Goal: Task Accomplishment & Management: Manage account settings

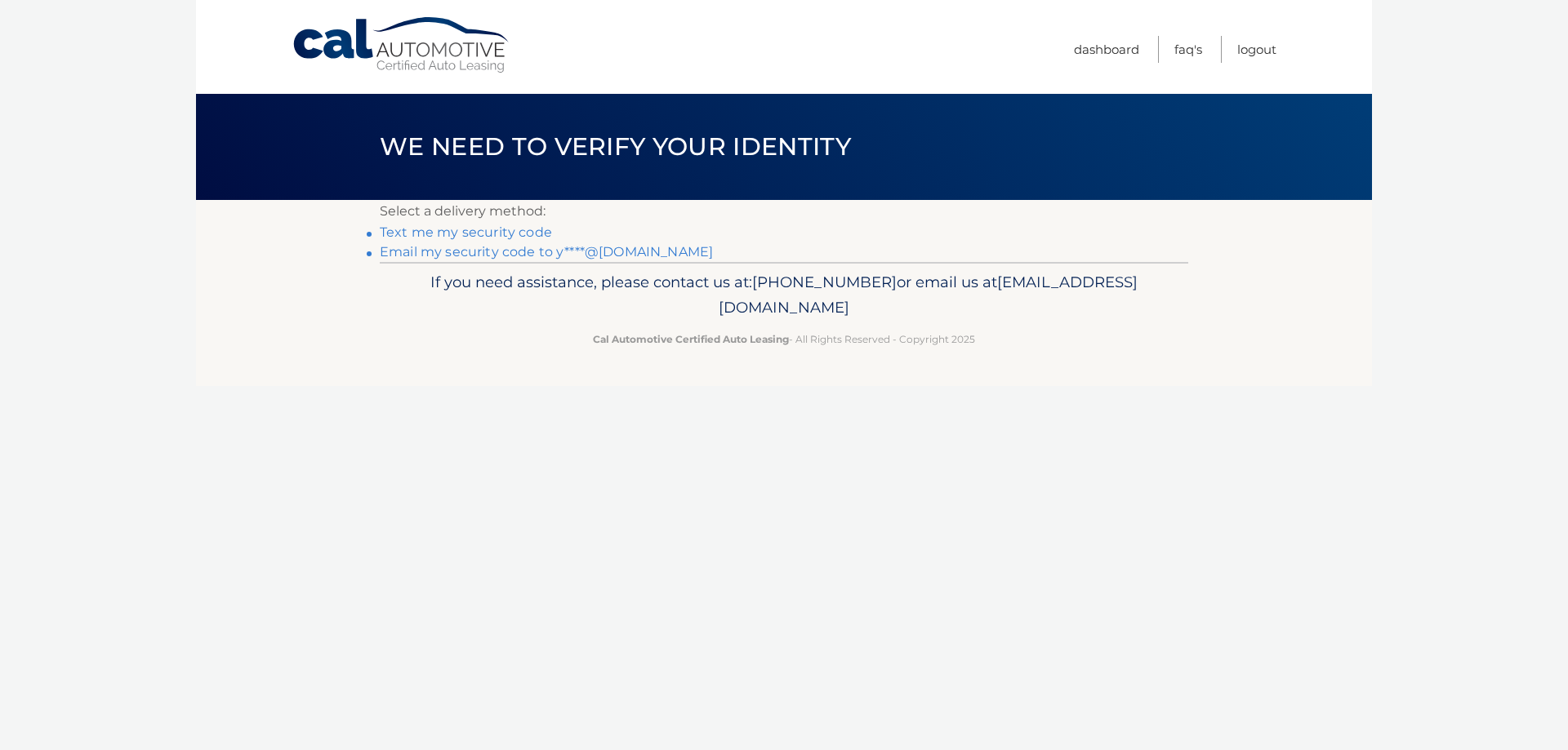
click at [500, 231] on link "Text me my security code" at bounding box center [466, 232] width 173 height 16
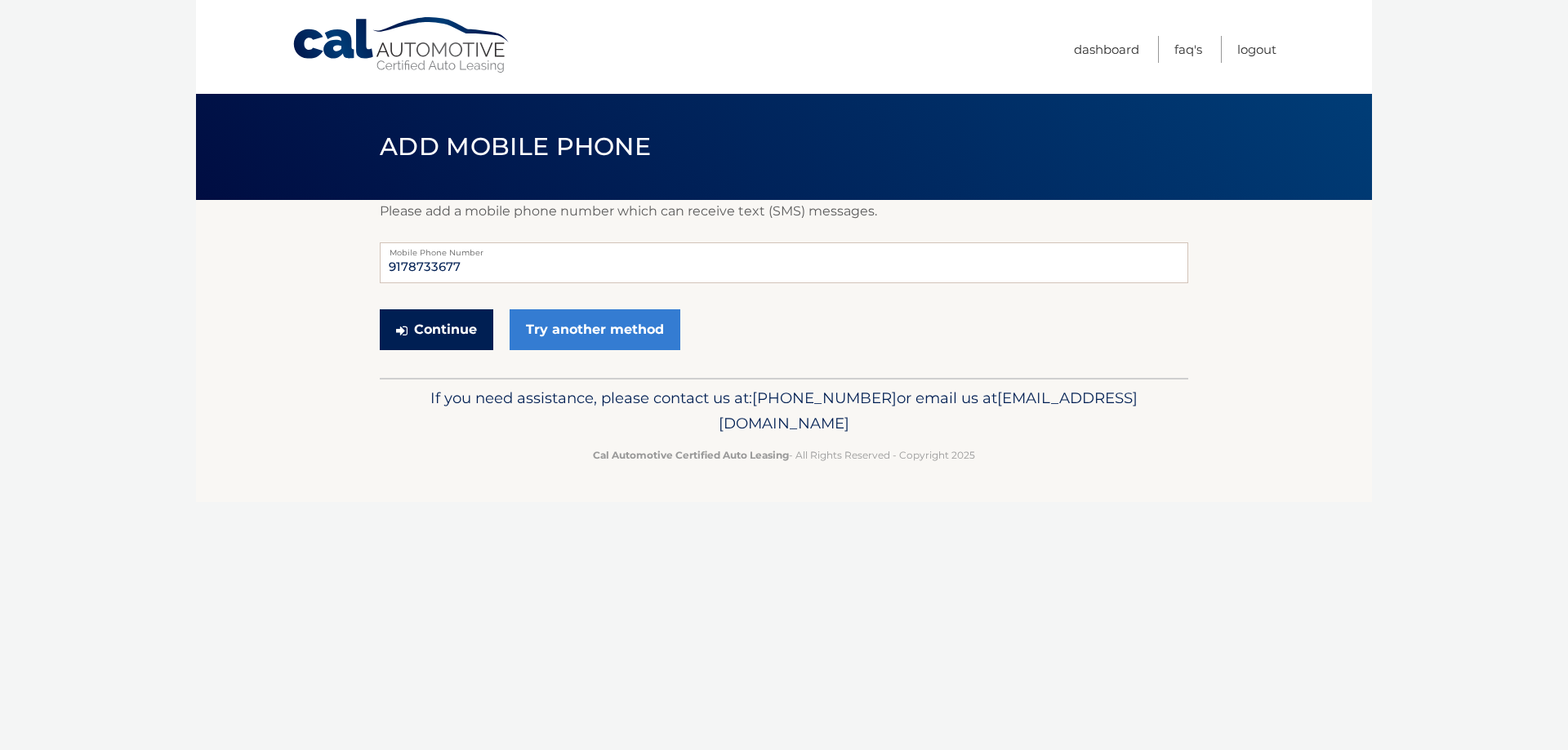
click at [449, 325] on button "Continue" at bounding box center [437, 329] width 113 height 41
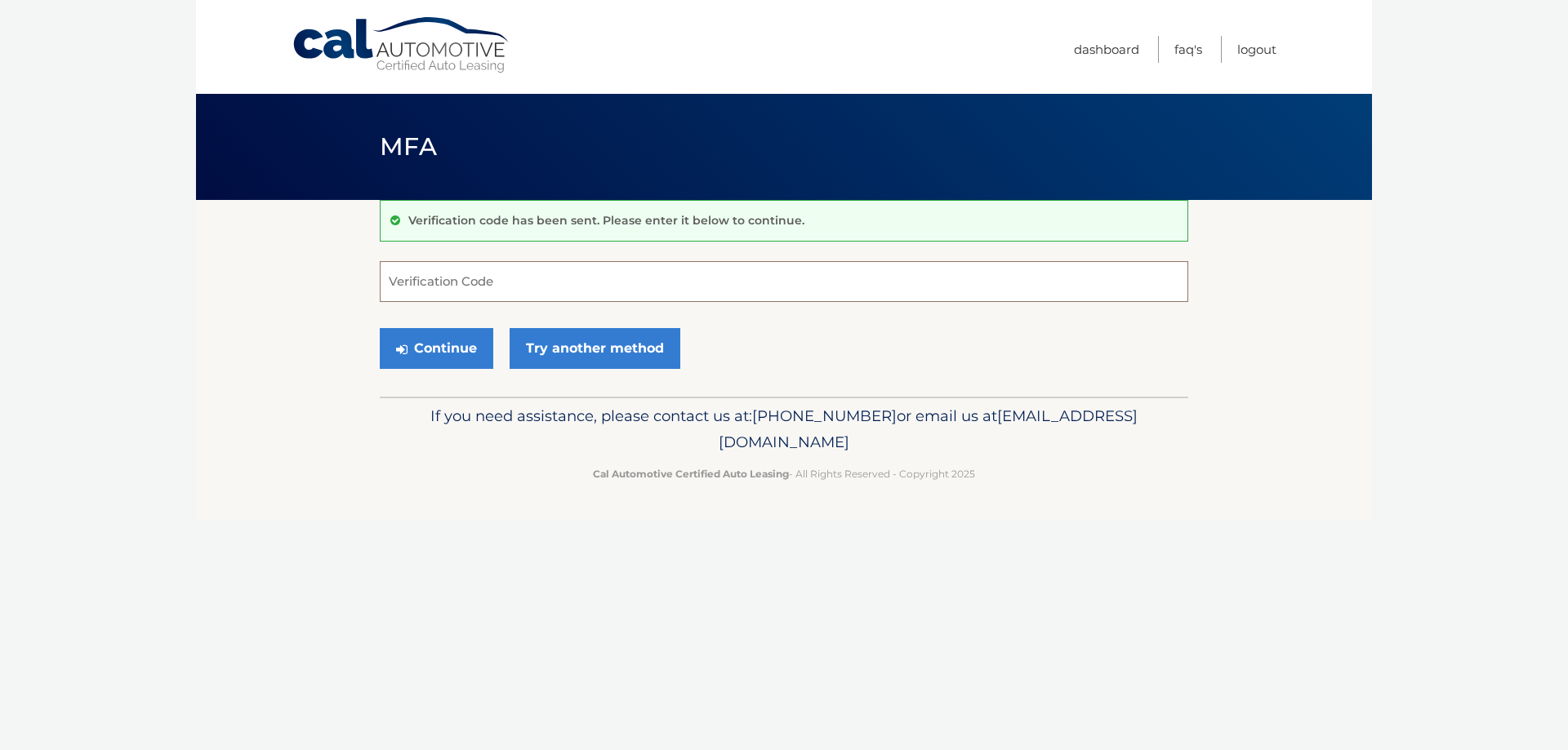
click at [482, 272] on input "Verification Code" at bounding box center [784, 281] width 809 height 41
click at [481, 275] on input "Verification Code" at bounding box center [784, 281] width 809 height 41
type input "171622"
click at [380, 328] on button "Continue" at bounding box center [437, 348] width 113 height 41
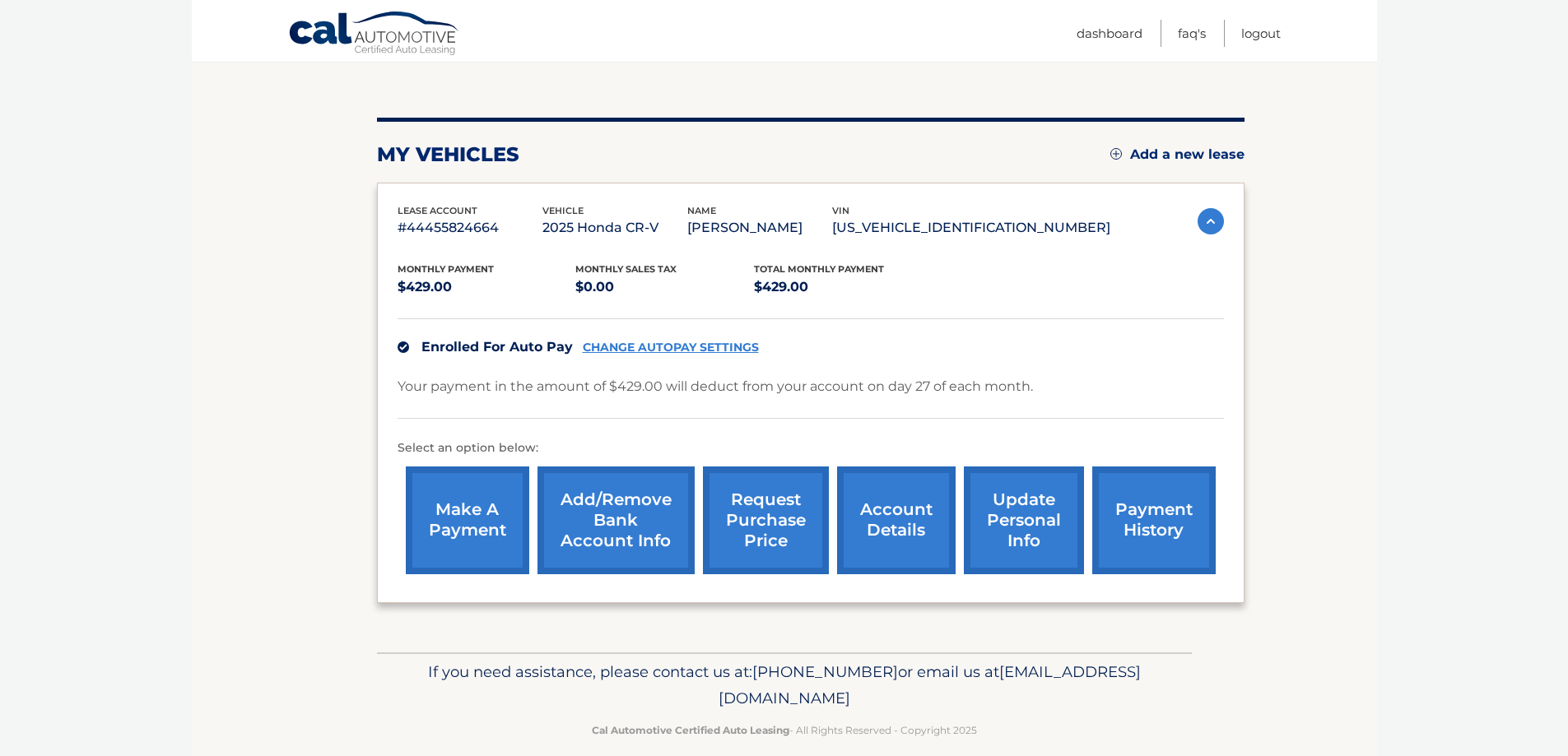
scroll to position [165, 0]
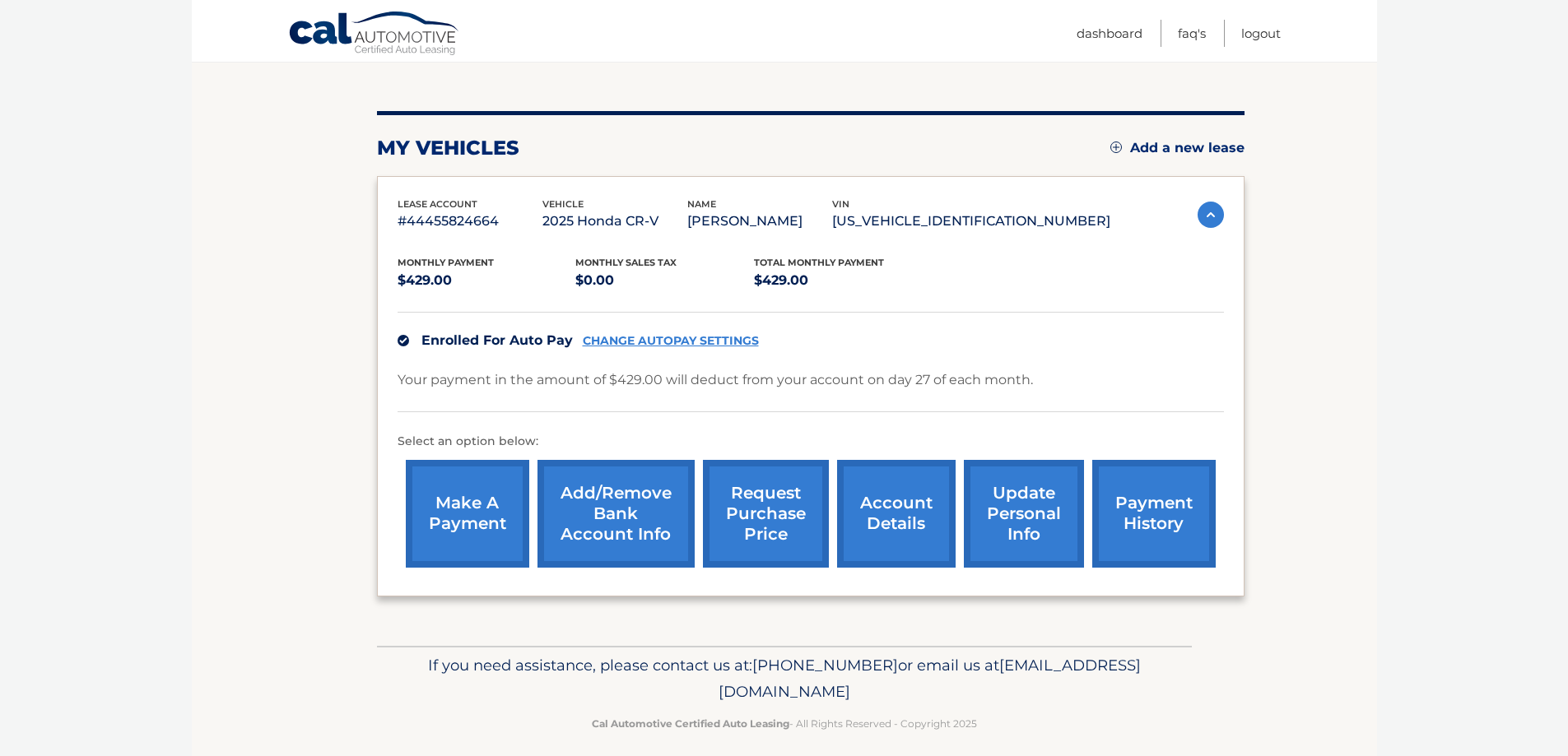
click at [878, 500] on link "account details" at bounding box center [896, 514] width 119 height 108
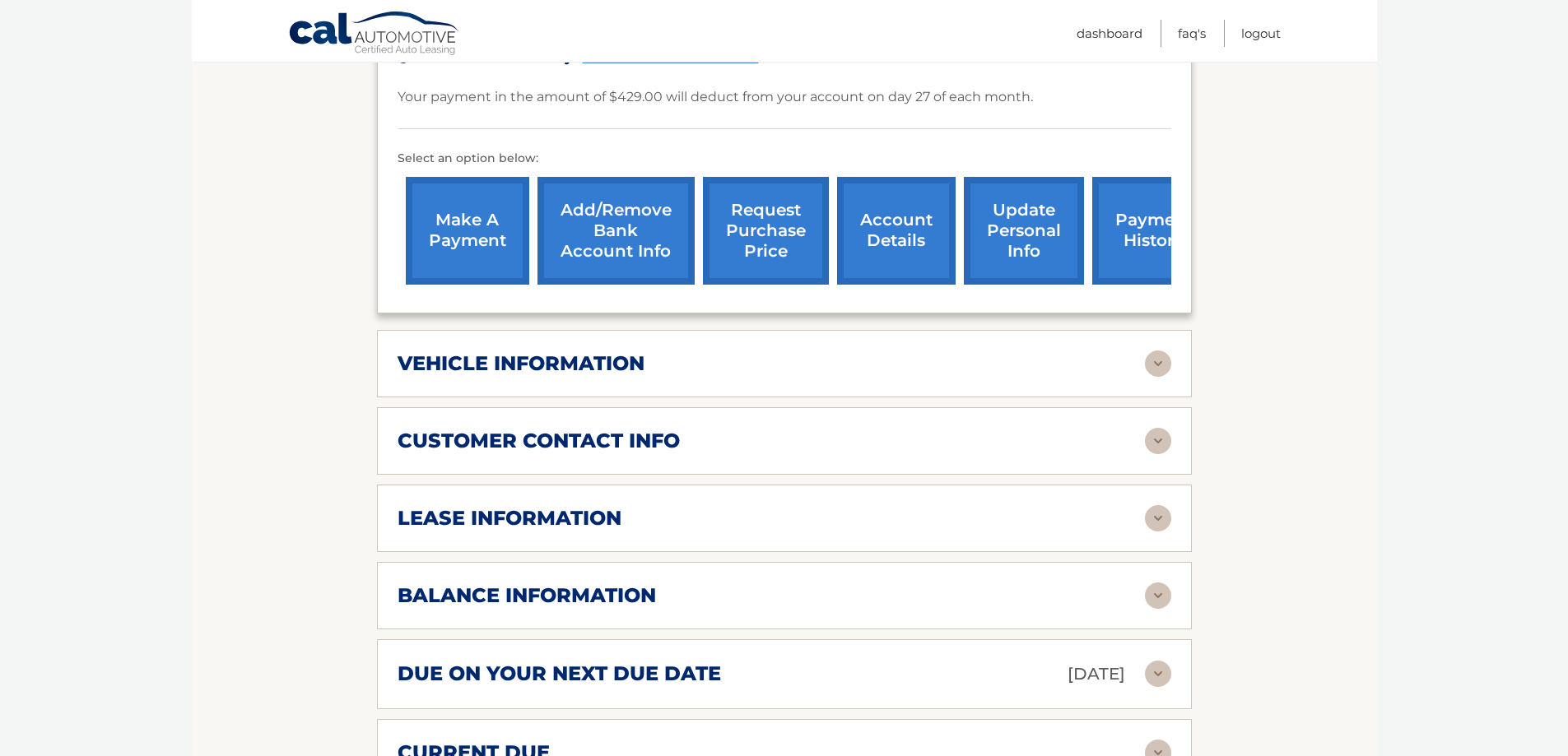
scroll to position [576, 0]
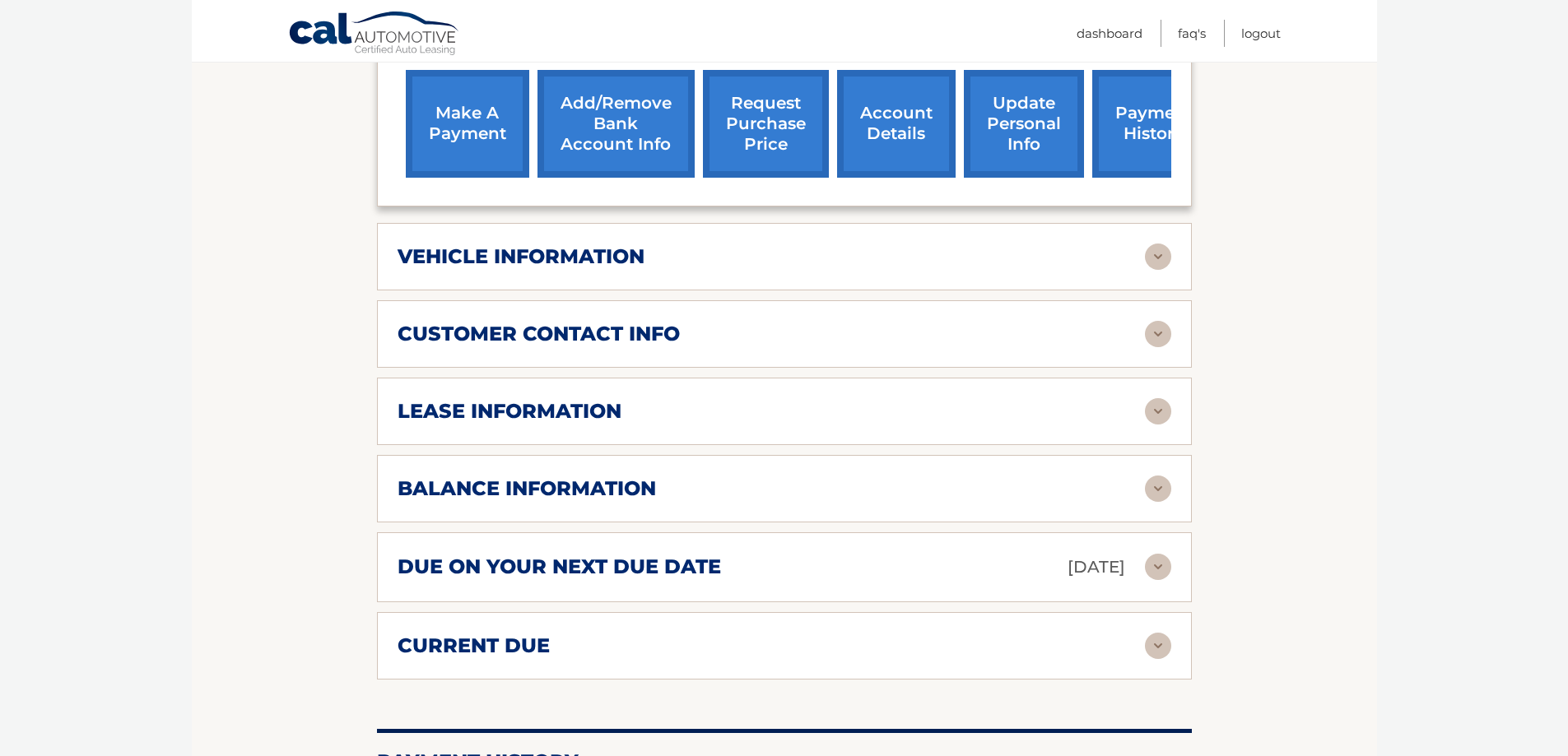
click at [574, 407] on h2 "lease information" at bounding box center [509, 411] width 224 height 25
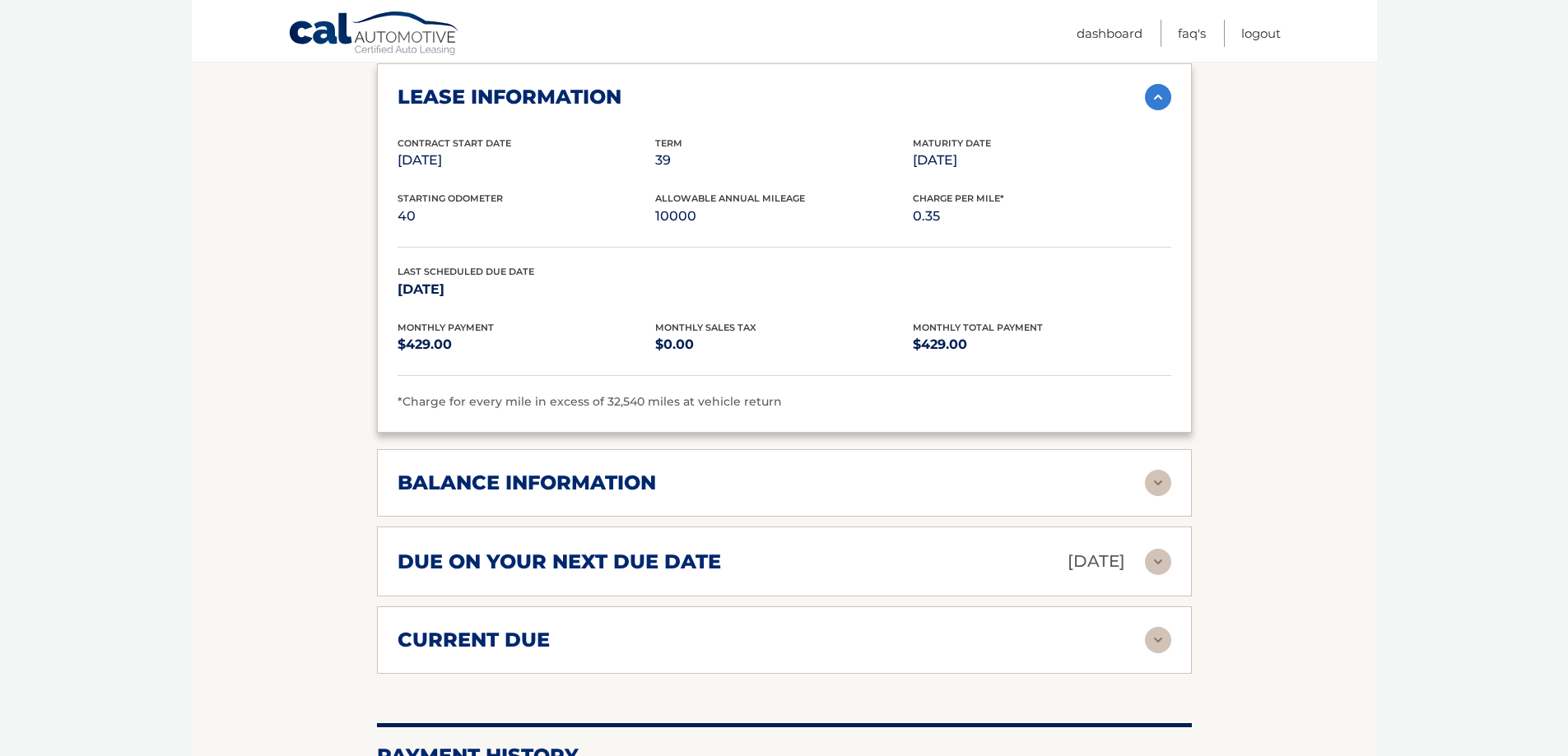
scroll to position [905, 0]
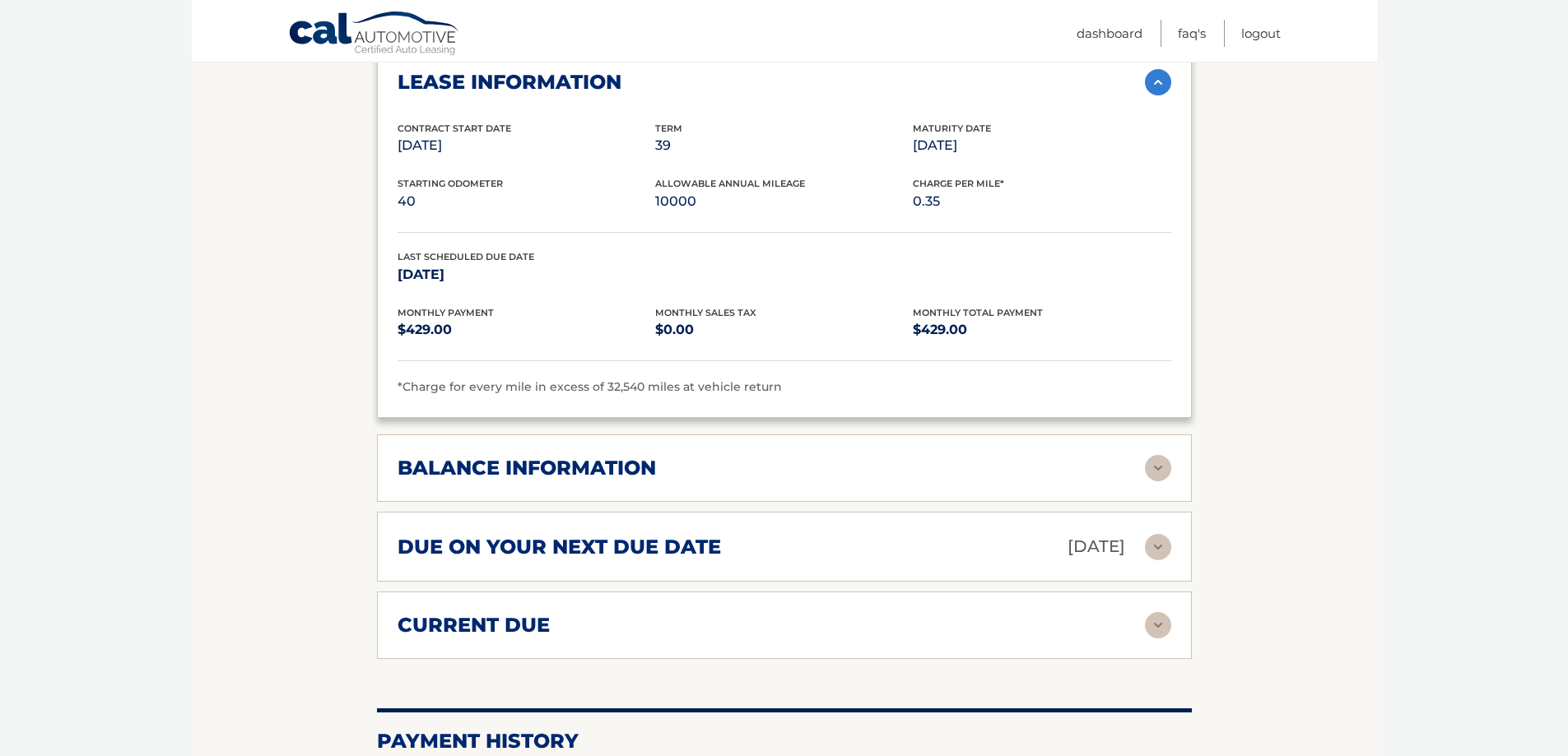
click at [567, 464] on h2 "balance information" at bounding box center [526, 468] width 258 height 25
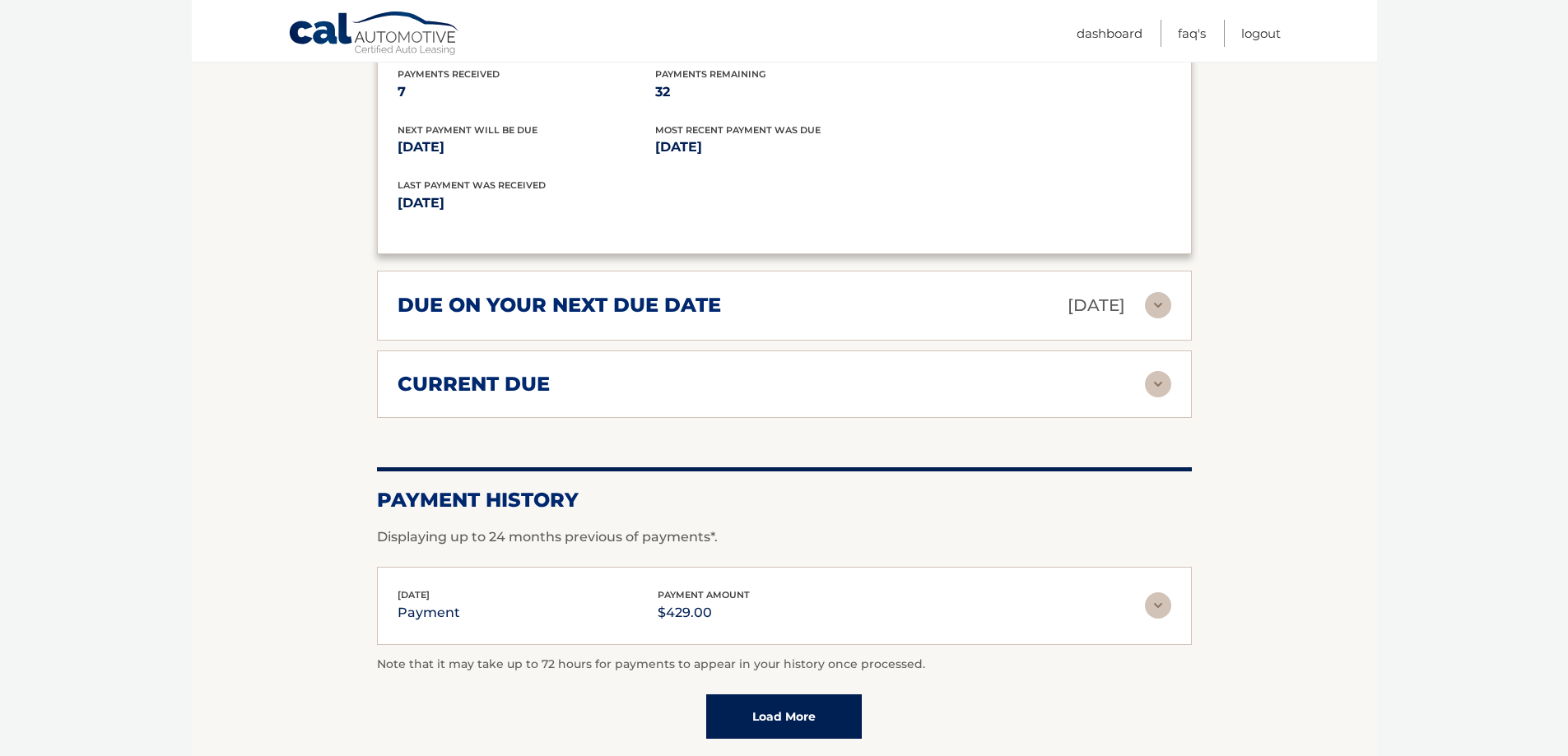
scroll to position [1399, 0]
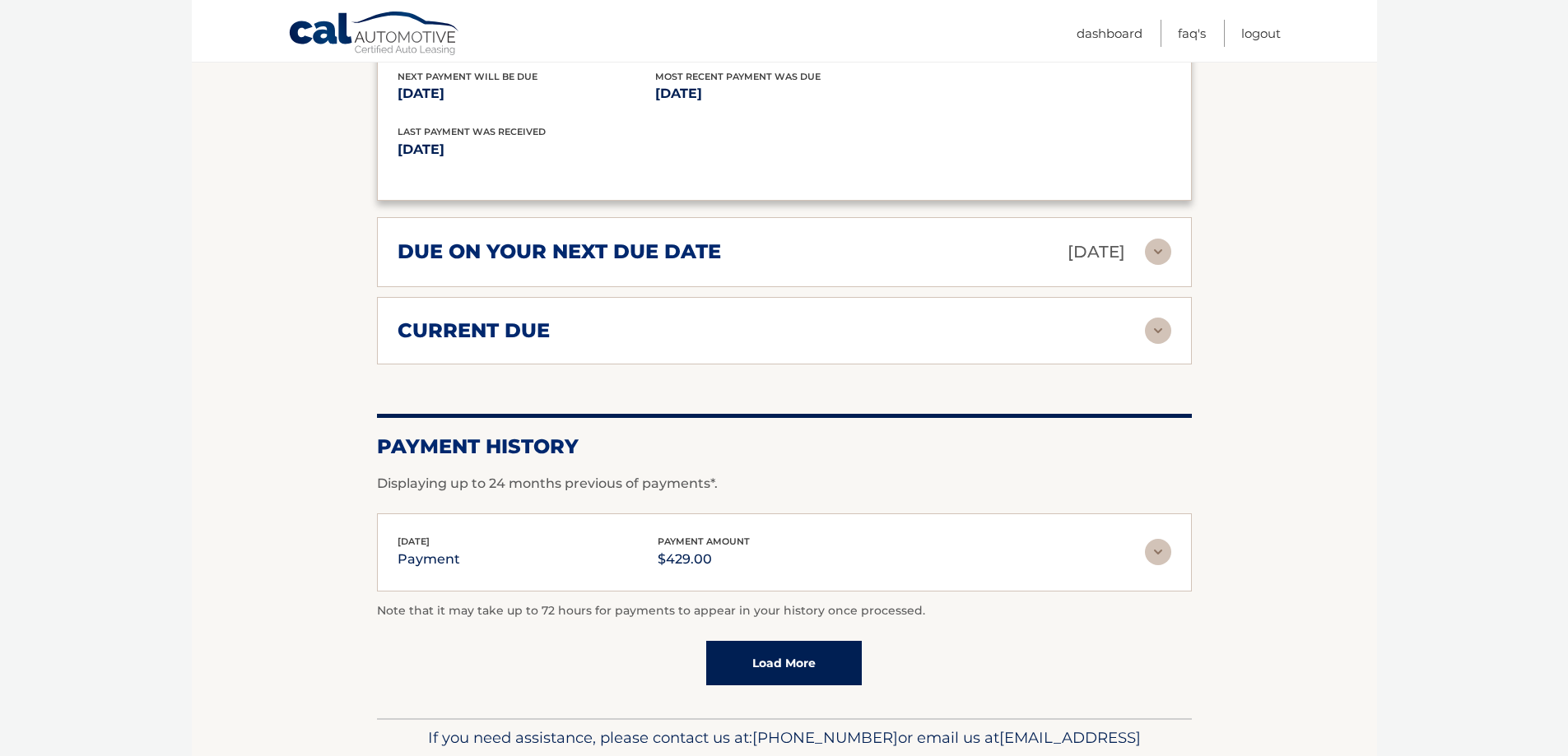
click at [662, 341] on div "current due" at bounding box center [770, 330] width 747 height 25
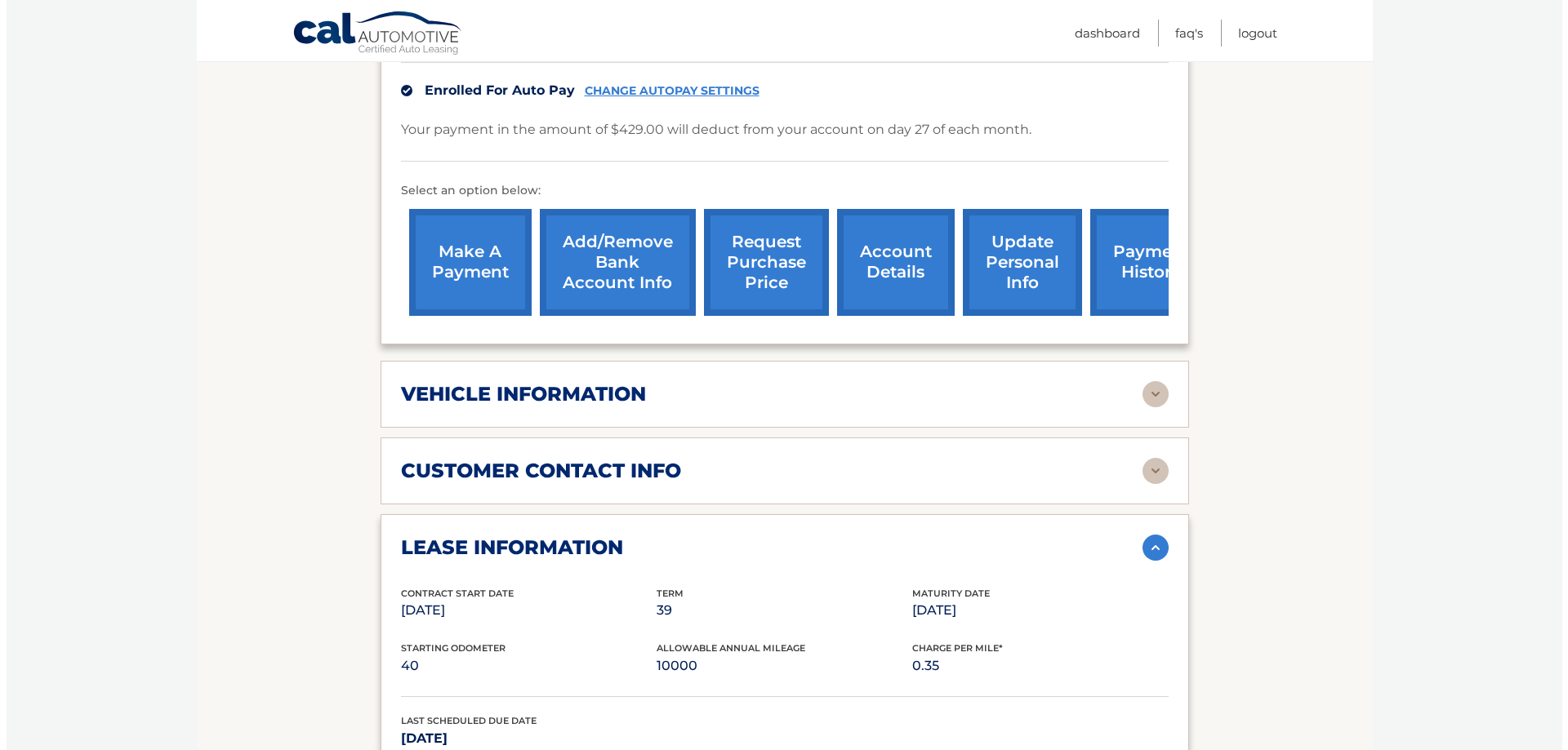
scroll to position [408, 0]
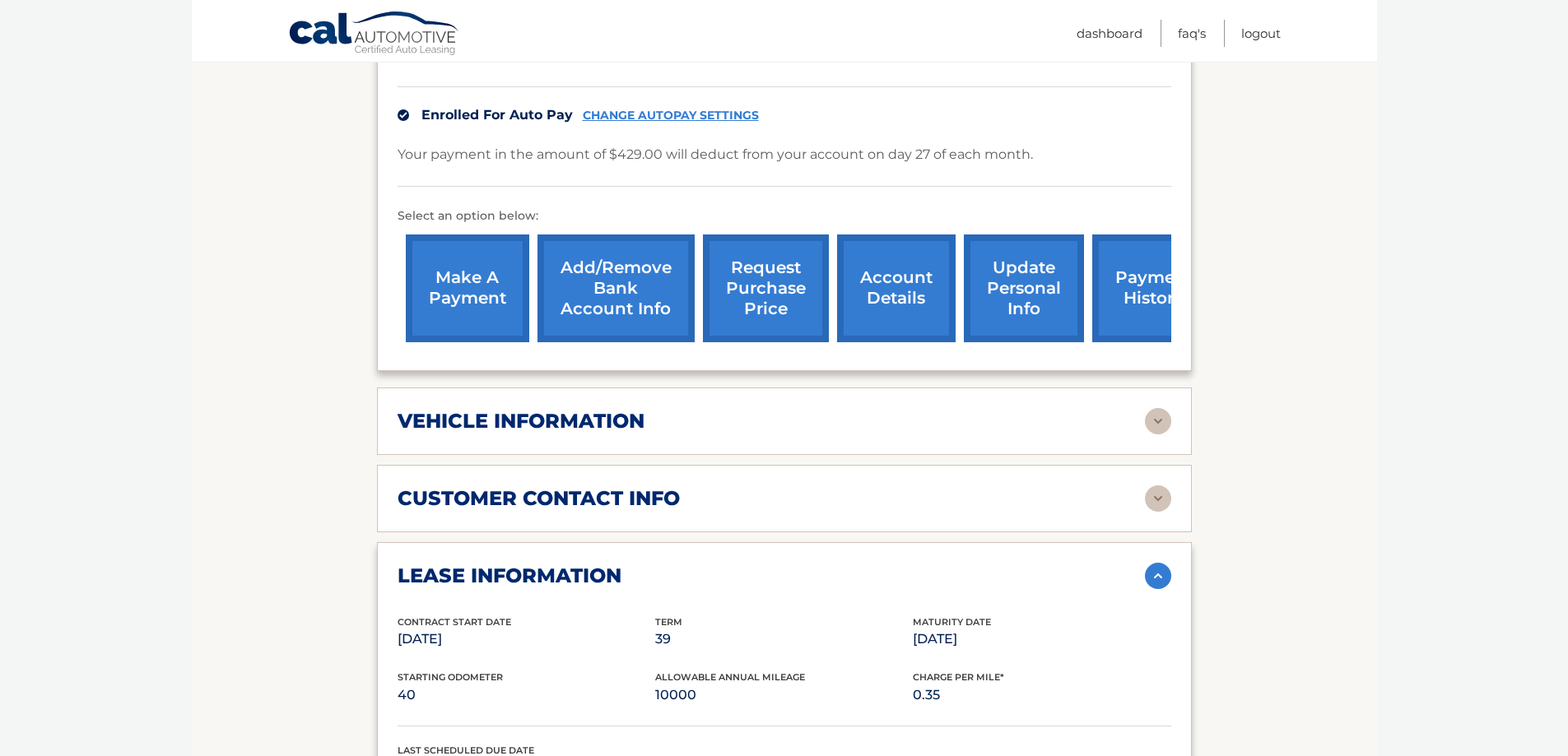
click at [791, 295] on link "request purchase price" at bounding box center [766, 289] width 126 height 108
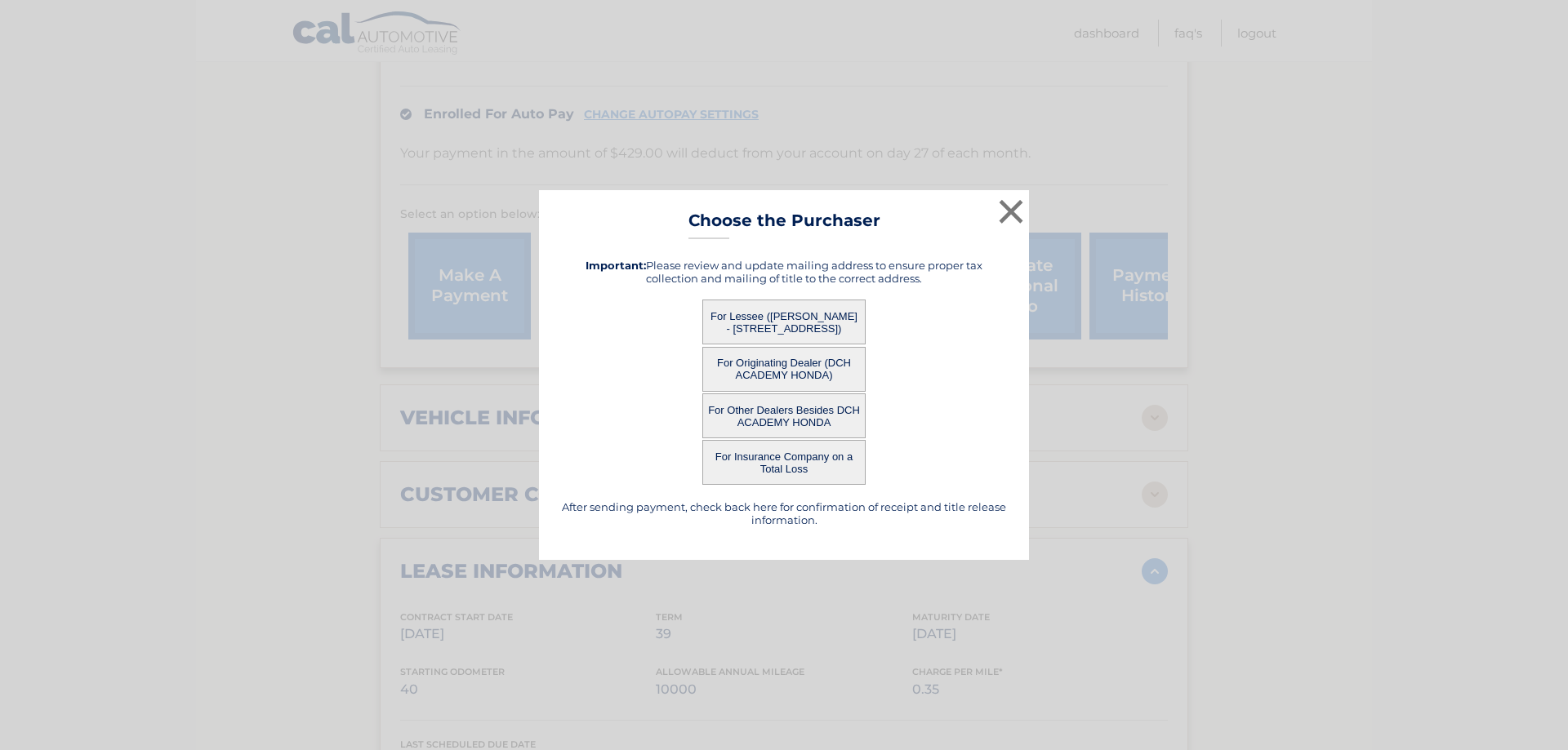
click at [821, 323] on button "For Lessee (YAAKOV SUSSMAN - 1525 E 33RD ST, , BROOKLYN, NY 11234)" at bounding box center [784, 321] width 164 height 45
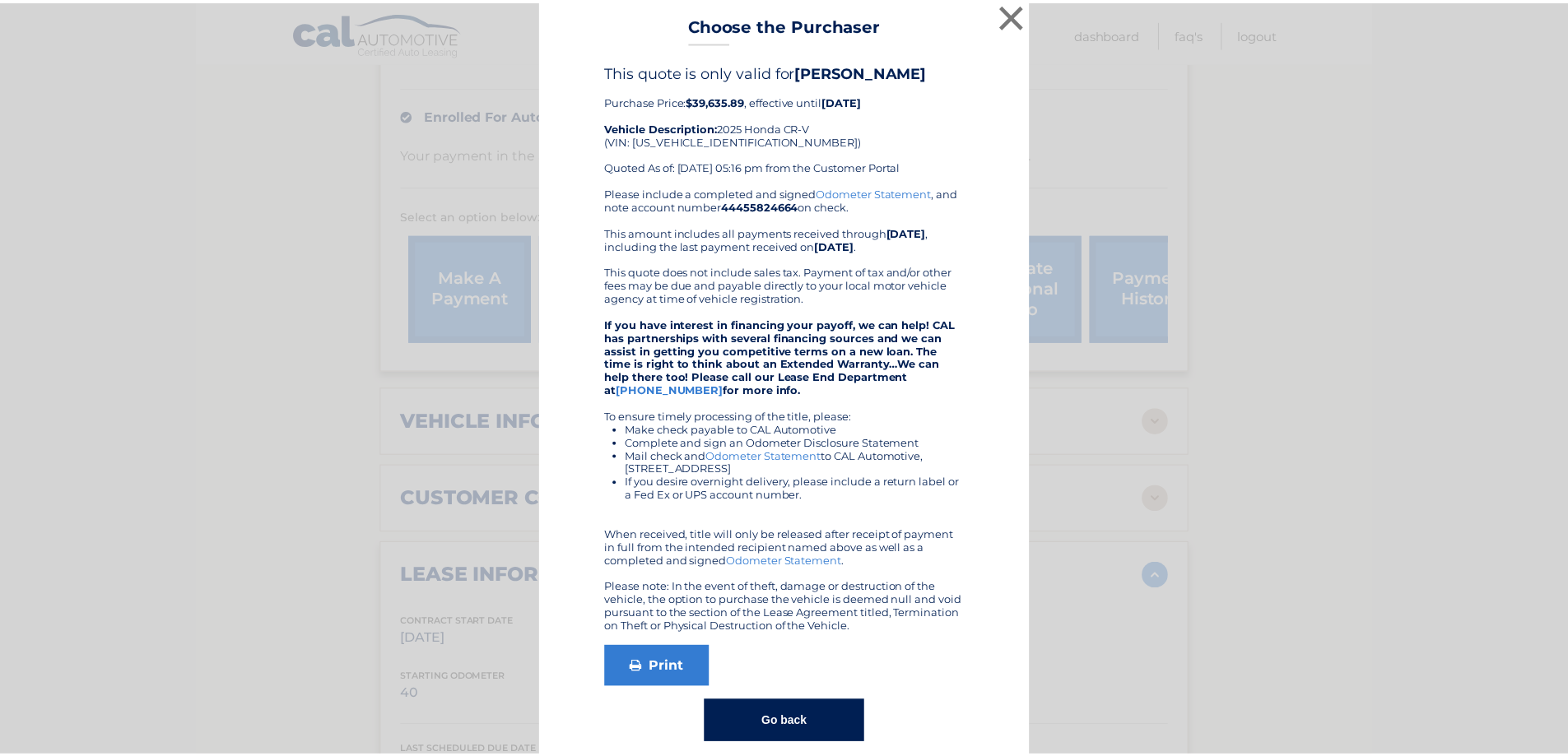
scroll to position [0, 0]
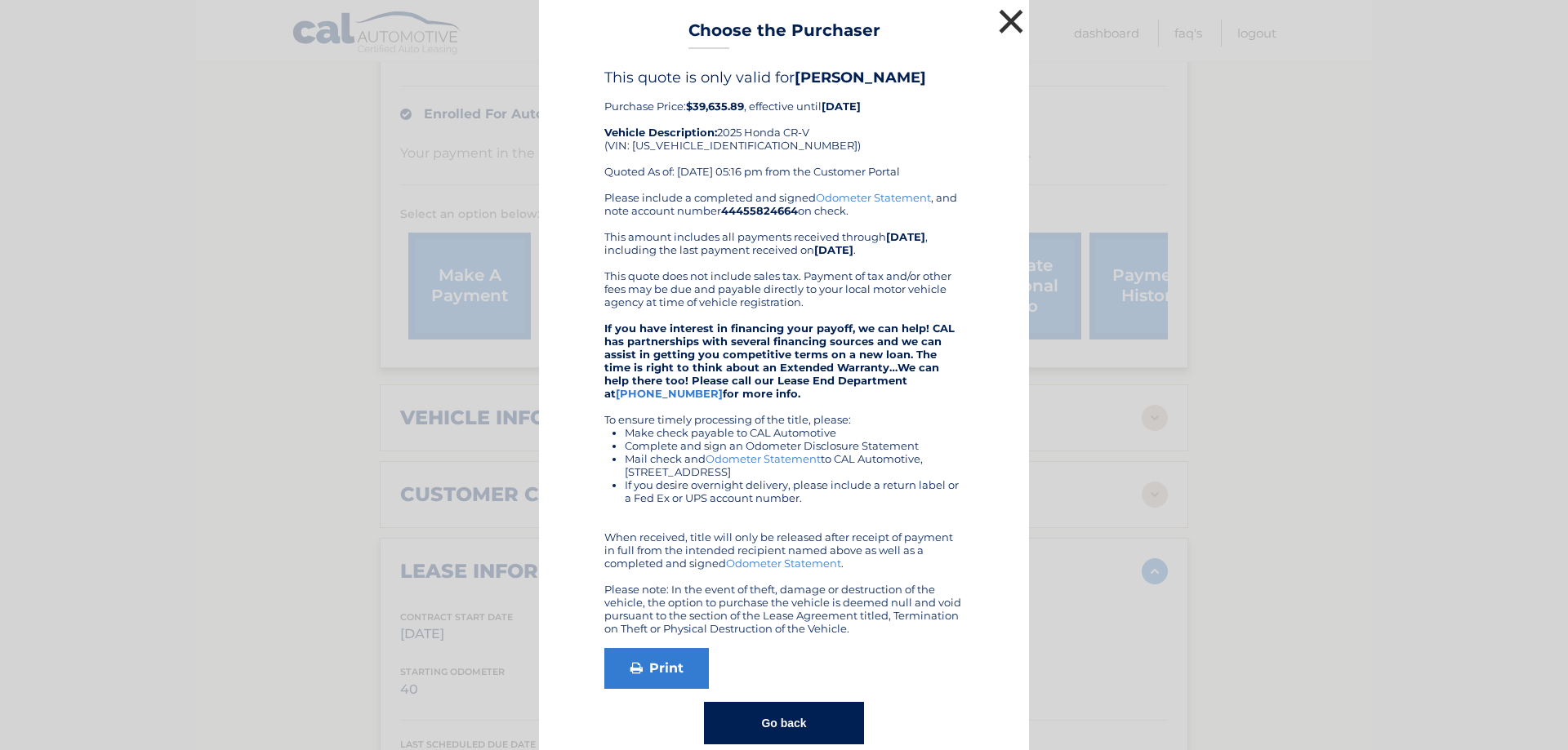
click at [1001, 26] on button "×" at bounding box center [1010, 21] width 33 height 33
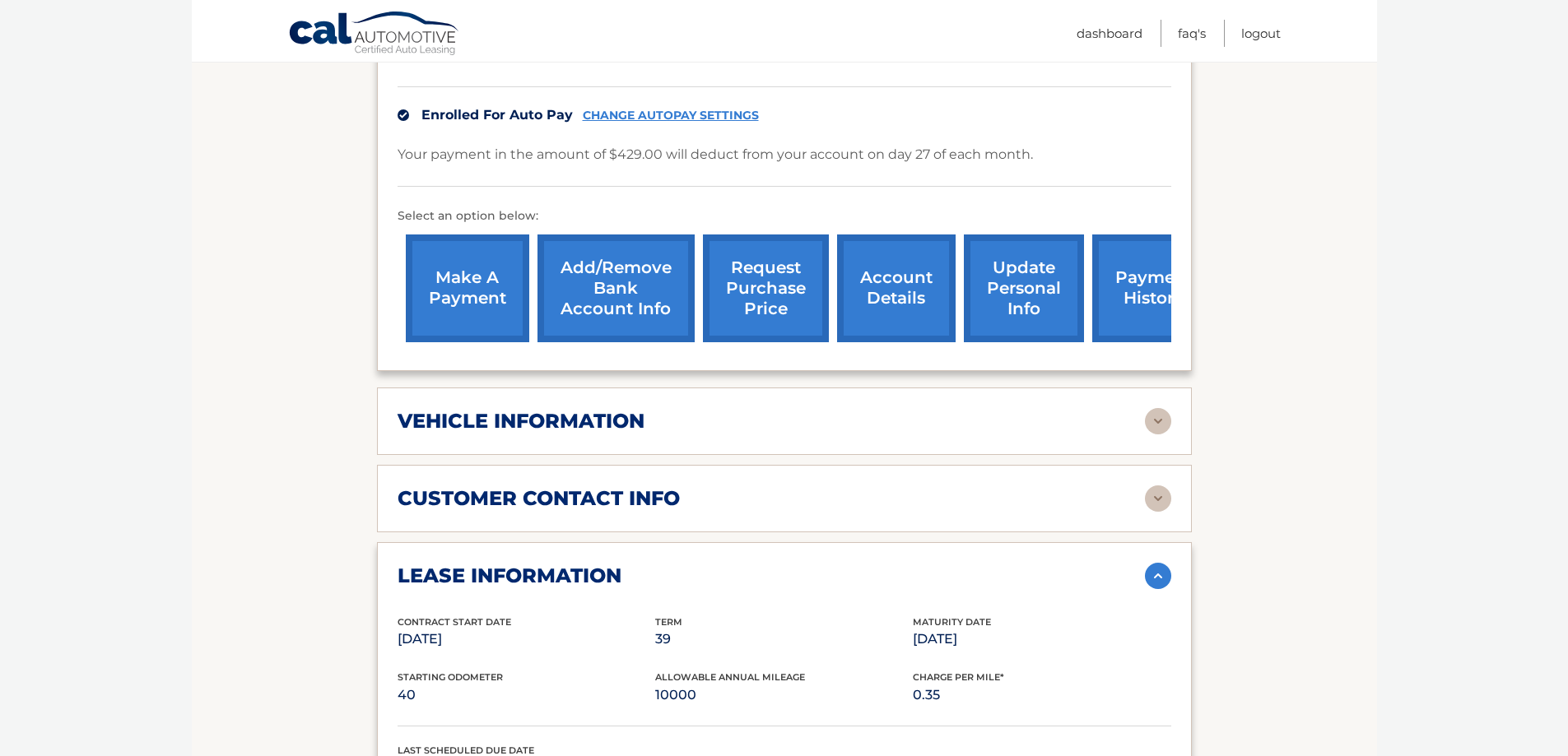
click at [789, 310] on link "request purchase price" at bounding box center [766, 289] width 126 height 108
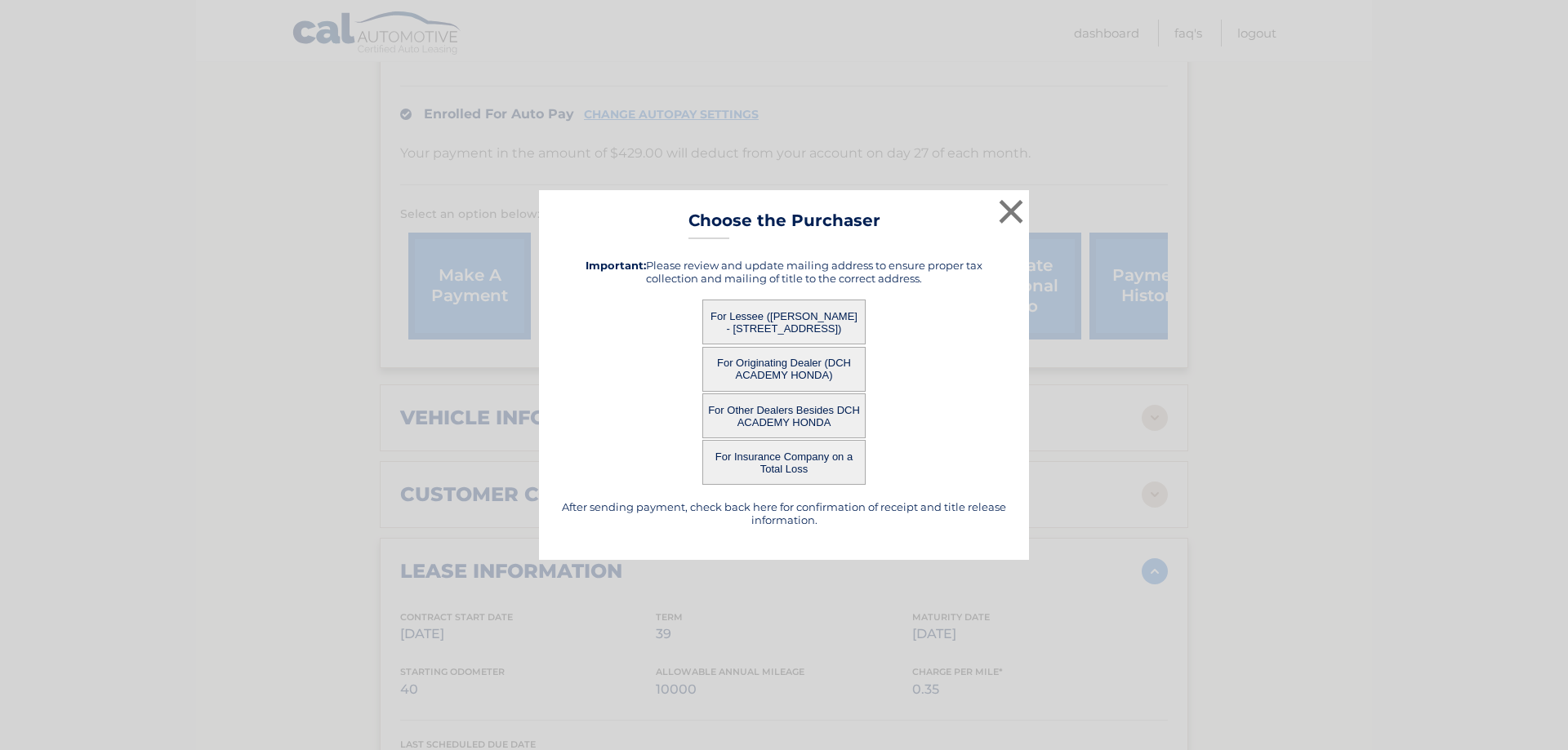
click at [800, 365] on button "For Originating Dealer (DCH ACADEMY HONDA)" at bounding box center [784, 369] width 164 height 45
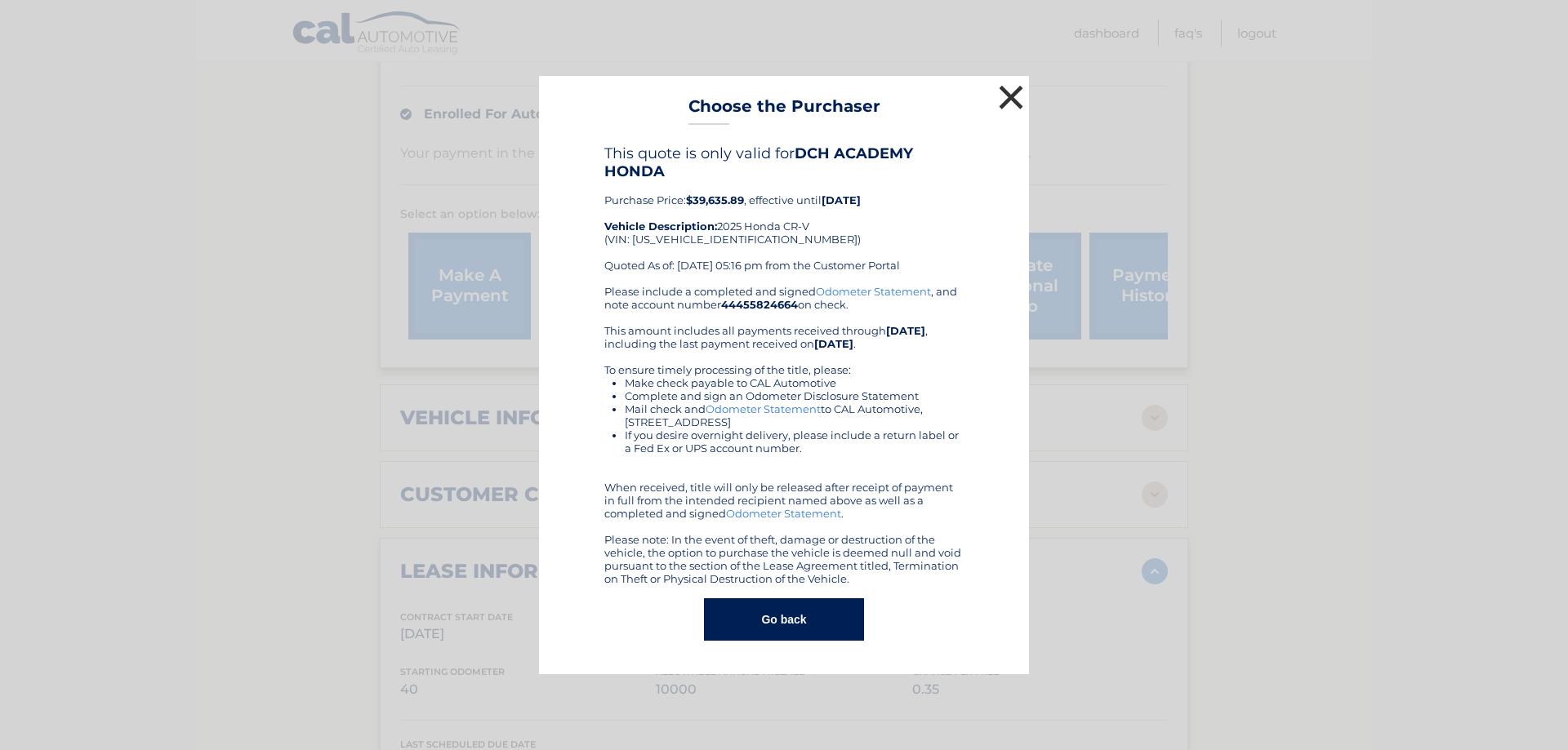
click at [1009, 97] on button "×" at bounding box center [1010, 96] width 33 height 33
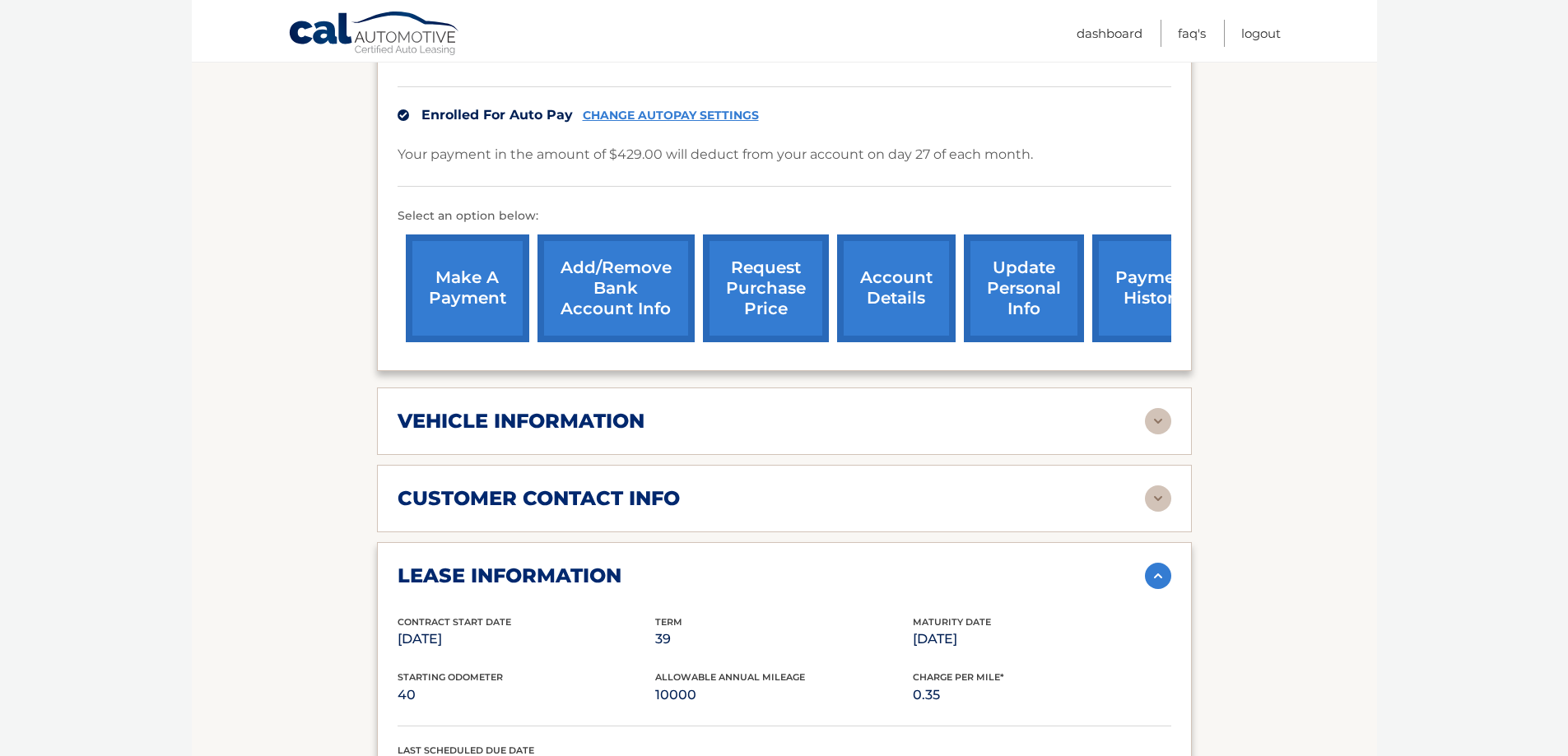
click at [775, 286] on link "request purchase price" at bounding box center [766, 289] width 126 height 108
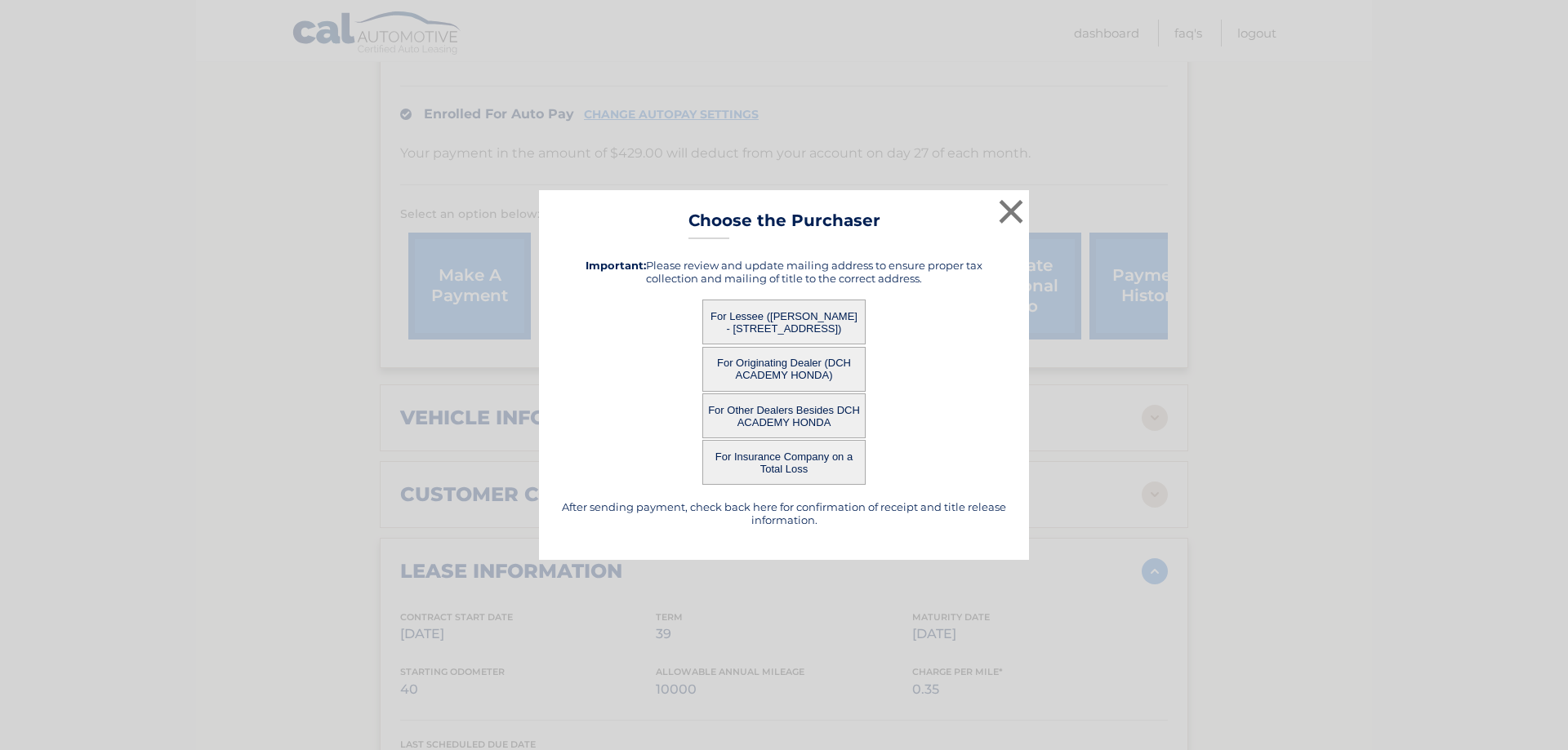
click at [818, 406] on button "For Other Dealers Besides DCH ACADEMY HONDA" at bounding box center [784, 416] width 164 height 45
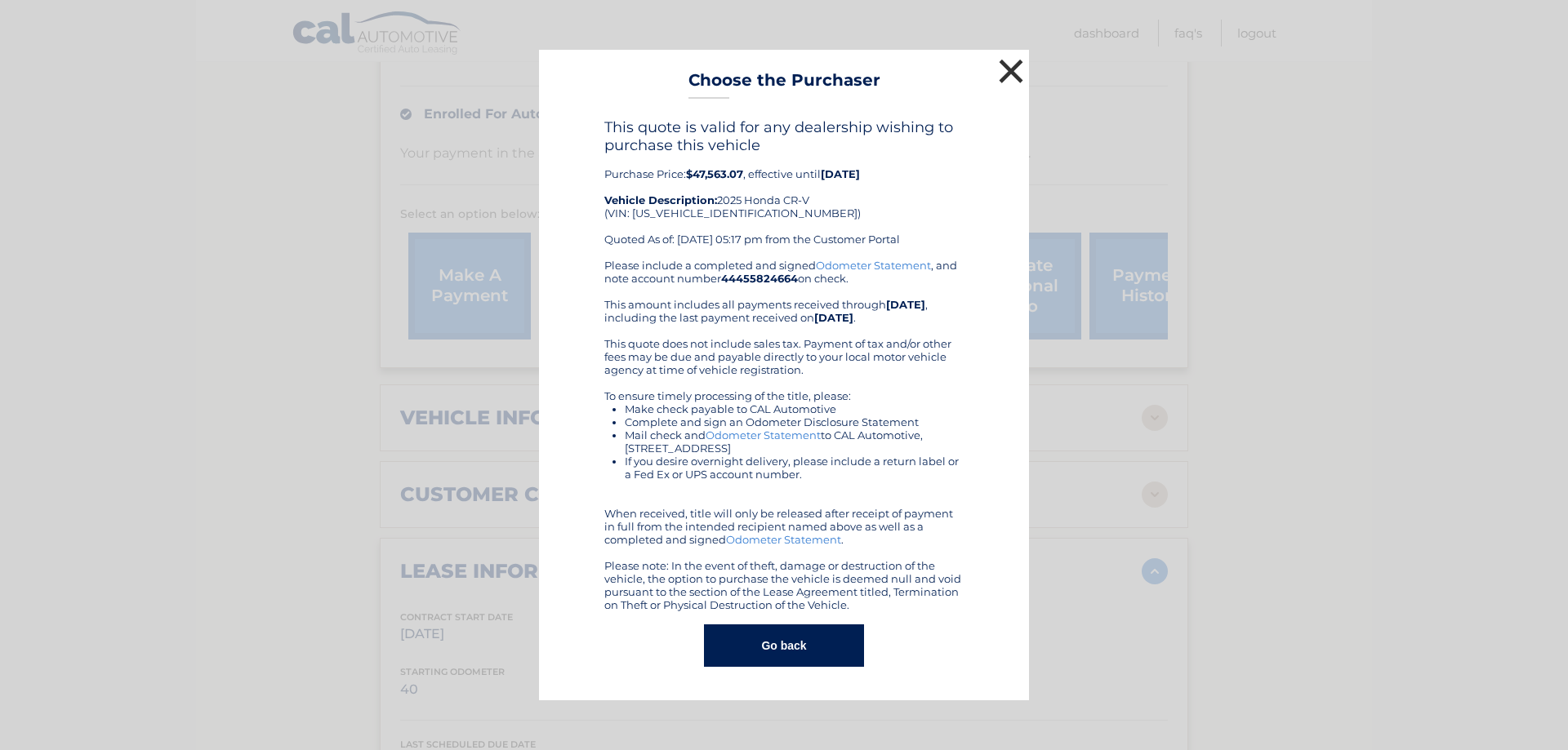
click at [1012, 63] on button "×" at bounding box center [1010, 70] width 33 height 33
